Goal: Transaction & Acquisition: Download file/media

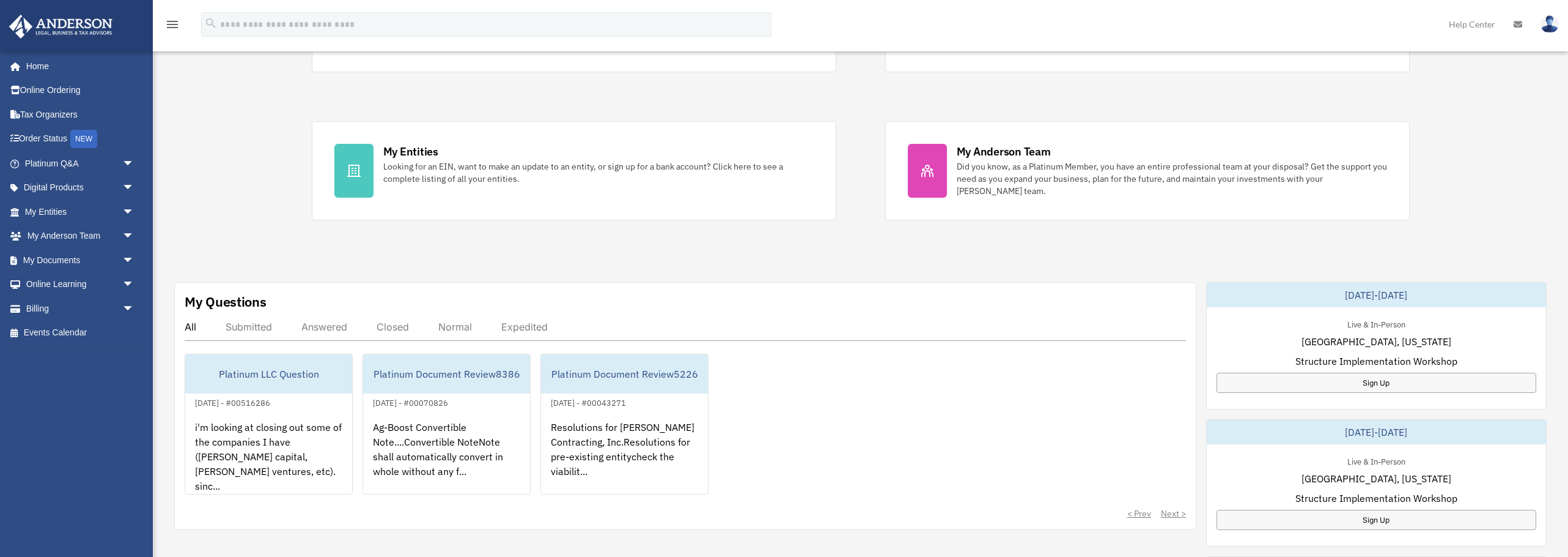
scroll to position [214, 0]
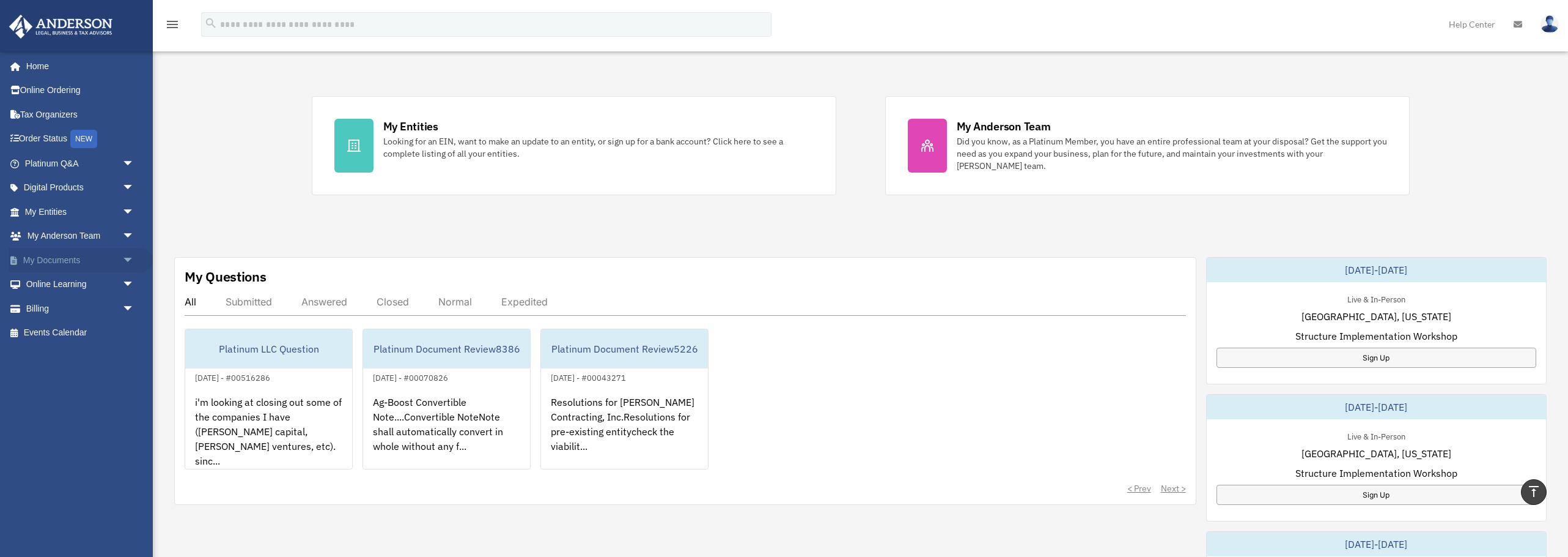
click at [69, 268] on link "My Documents arrow_drop_down" at bounding box center [81, 260] width 145 height 24
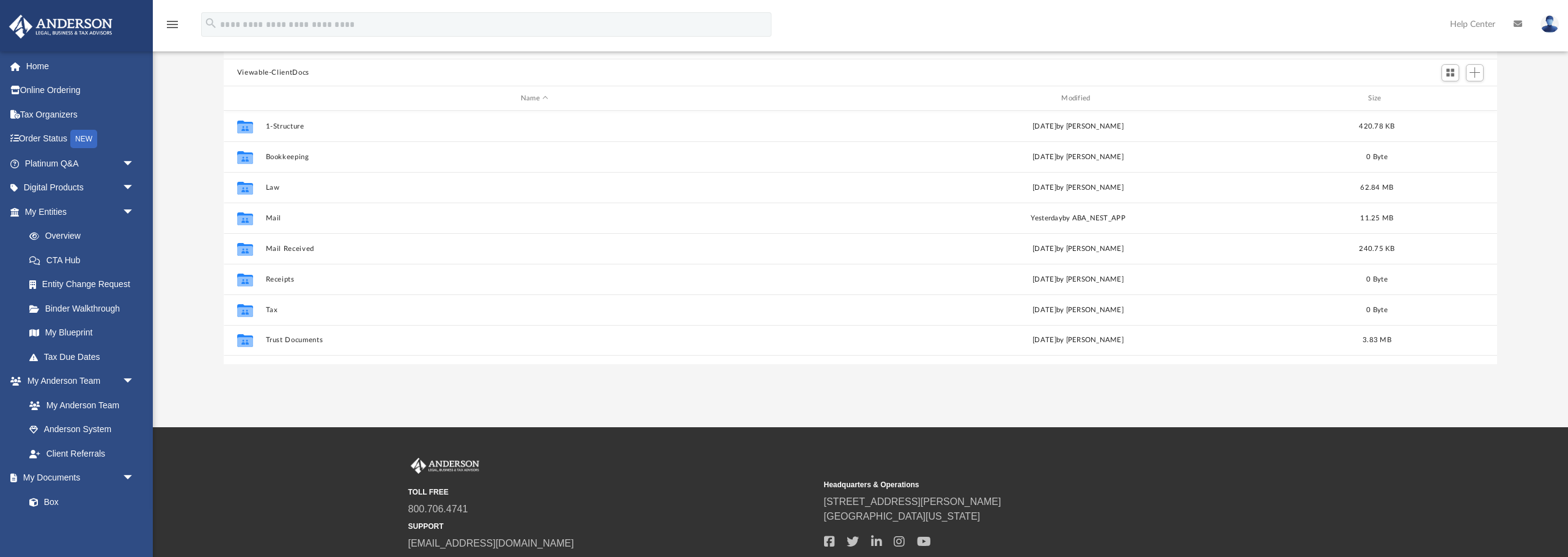
scroll to position [149, 0]
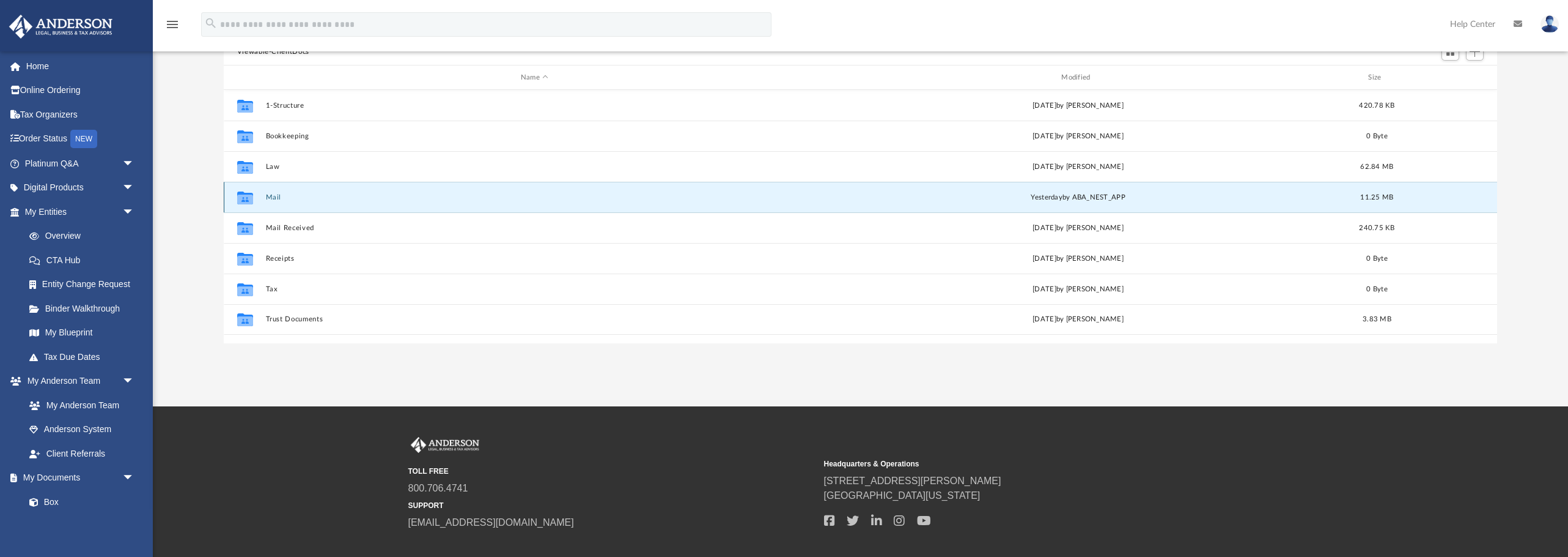
click at [274, 193] on button "Mail" at bounding box center [534, 197] width 538 height 8
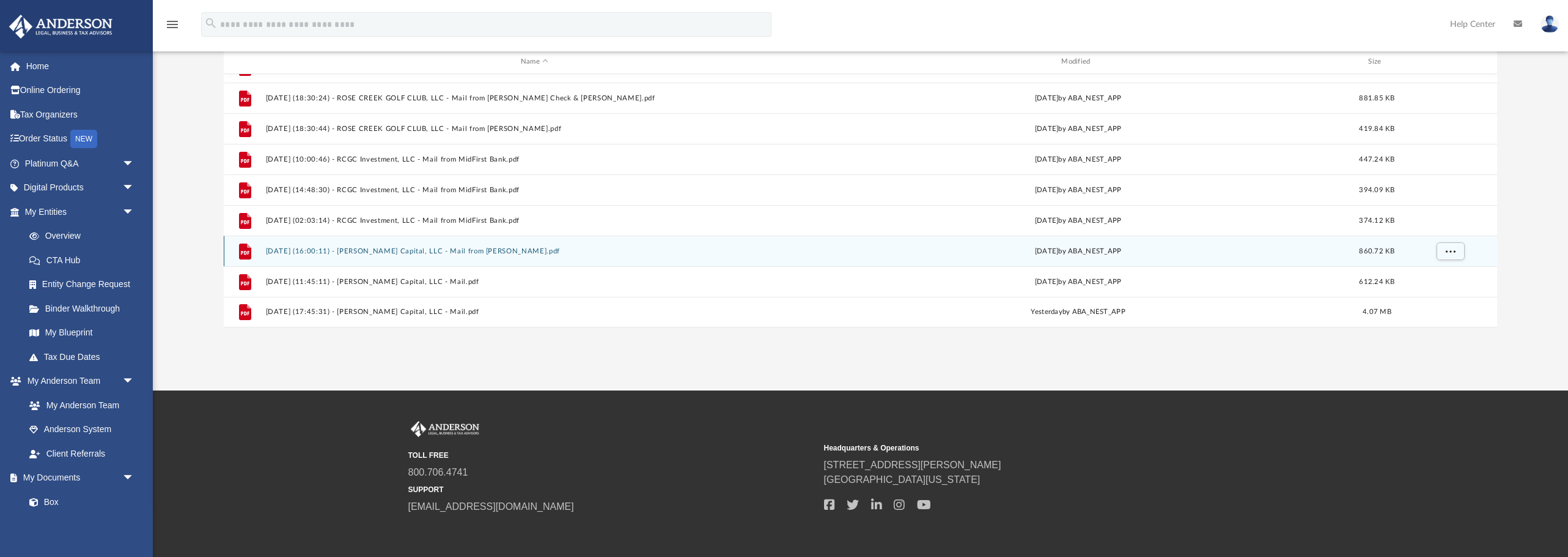
scroll to position [170, 0]
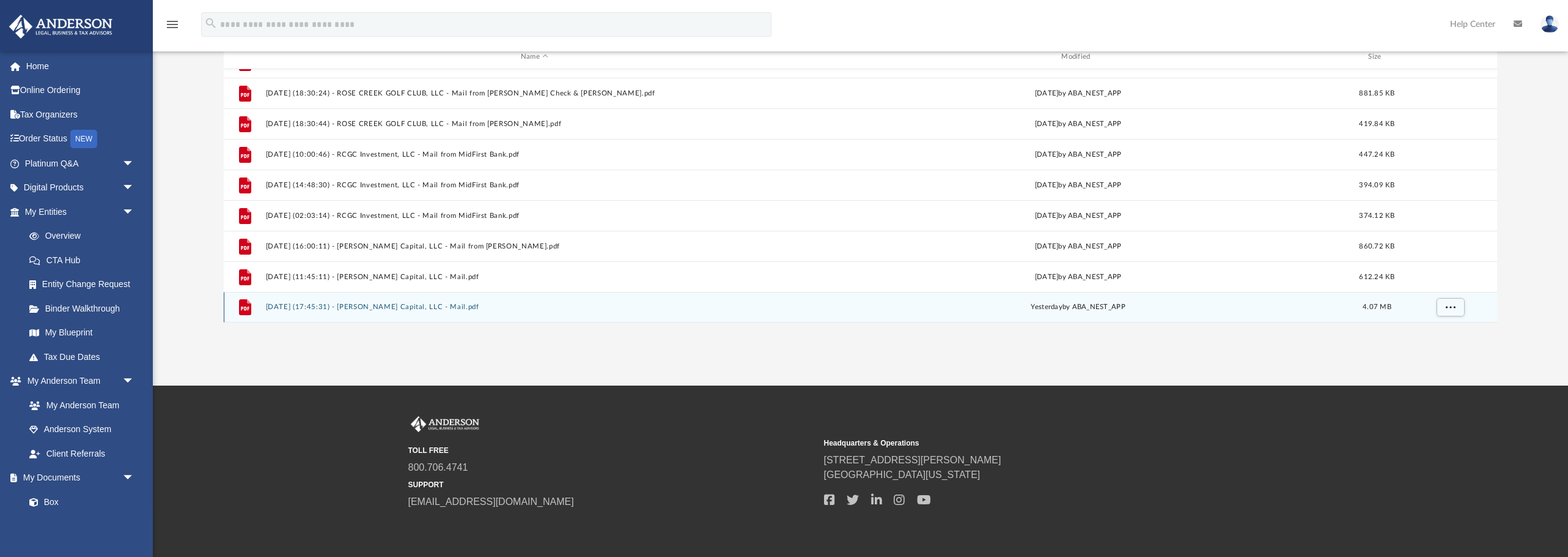
click at [355, 308] on button "[DATE] (17:45:31) - [PERSON_NAME] Capital, LLC - Mail.pdf" at bounding box center [534, 307] width 538 height 8
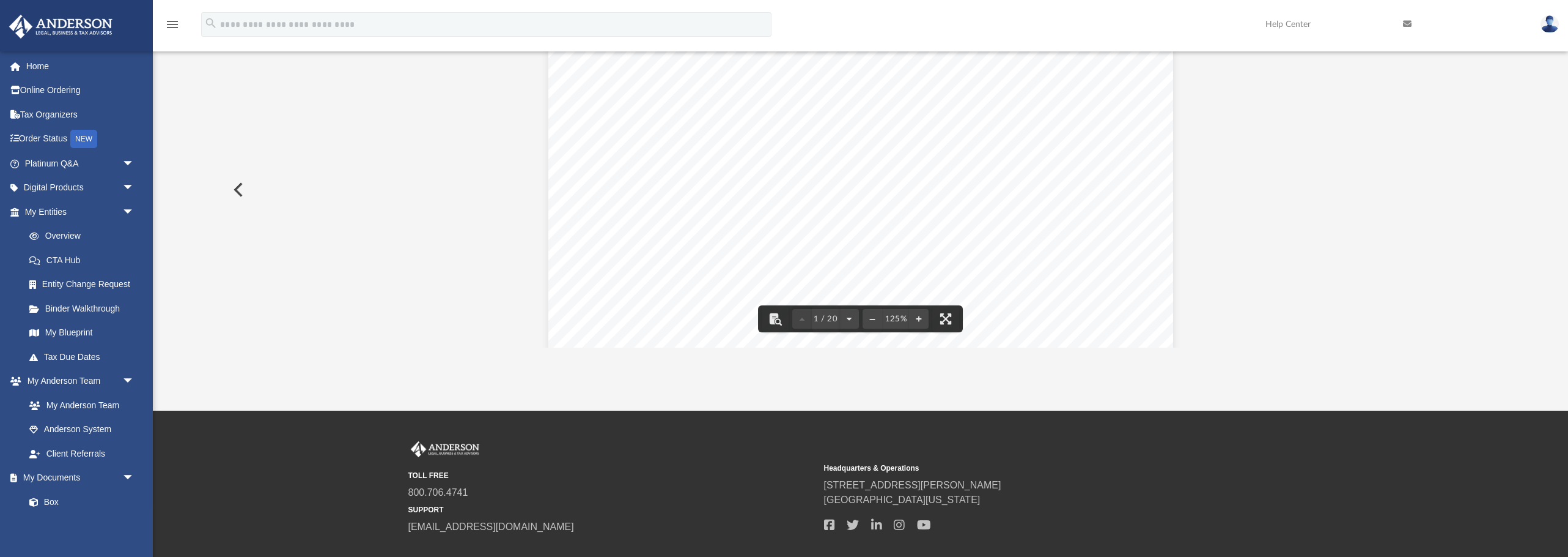
scroll to position [125, 0]
click at [878, 317] on button "File preview" at bounding box center [872, 318] width 20 height 27
click at [876, 316] on button "File preview" at bounding box center [872, 318] width 20 height 27
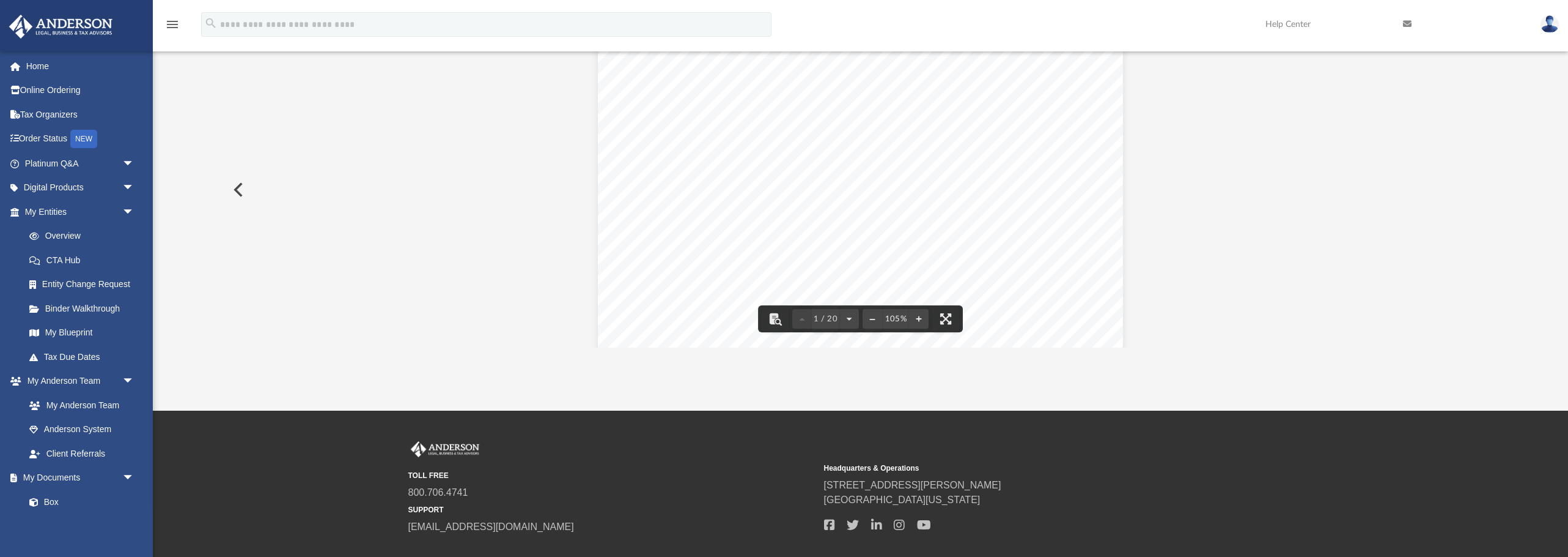
scroll to position [0, 0]
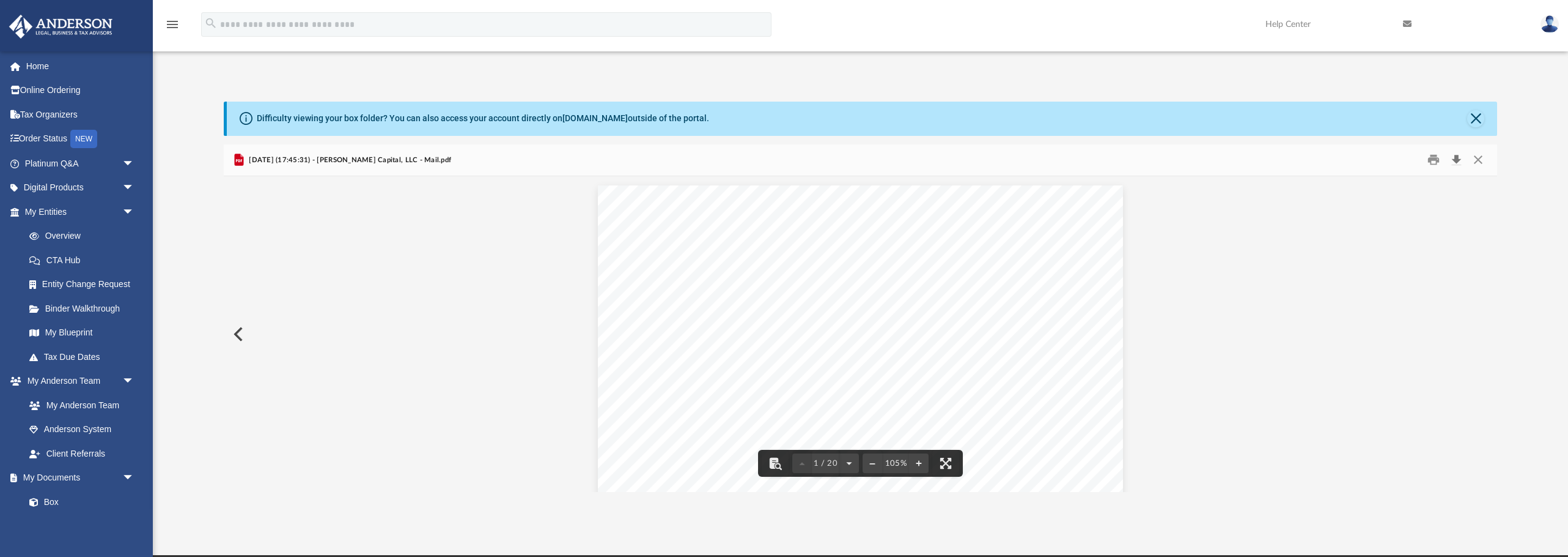
click at [1459, 159] on button "Download" at bounding box center [1456, 160] width 22 height 19
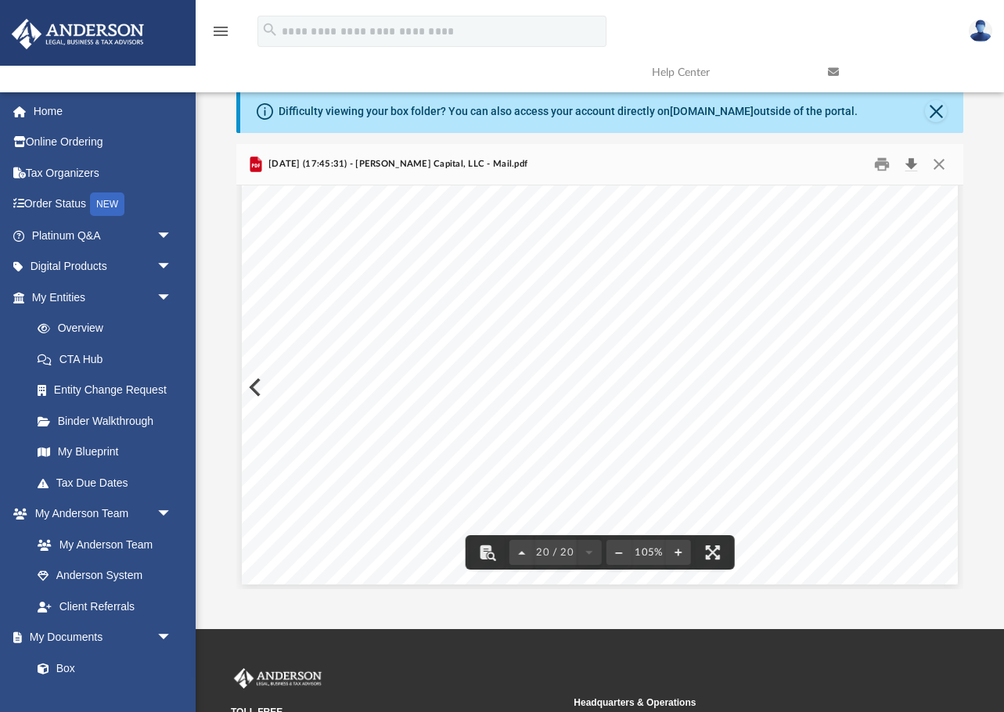
scroll to position [17286, 0]
